Goal: Information Seeking & Learning: Learn about a topic

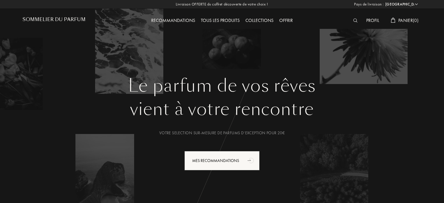
select select "FR"
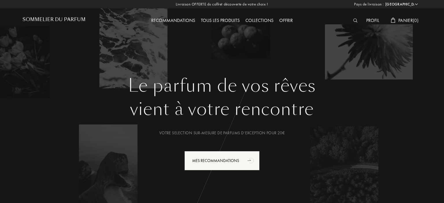
click at [353, 23] on img at bounding box center [355, 20] width 4 height 4
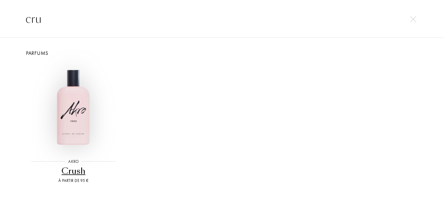
type input "cru"
click at [82, 109] on img at bounding box center [73, 107] width 89 height 89
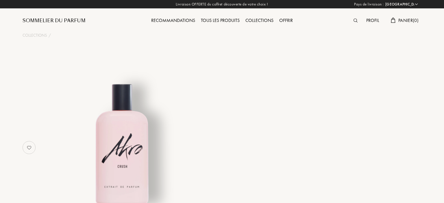
select select "FR"
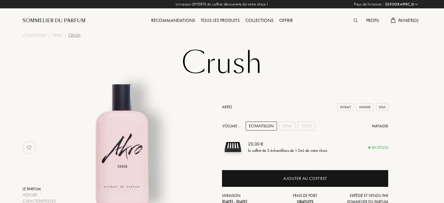
click at [355, 21] on img at bounding box center [355, 20] width 4 height 4
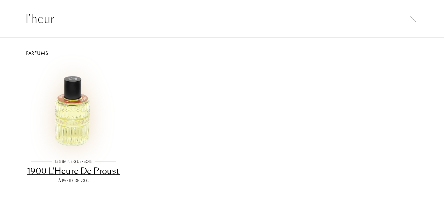
type input "l'heur"
click at [75, 122] on img at bounding box center [73, 107] width 89 height 89
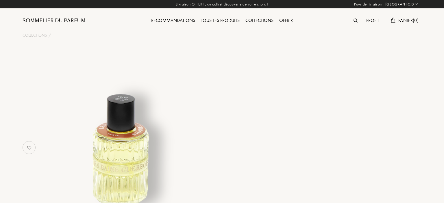
select select "FR"
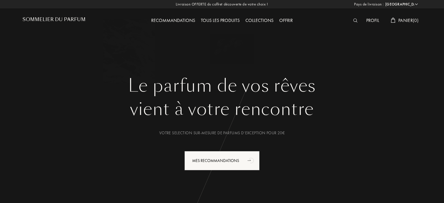
select select "FR"
